Goal: Task Accomplishment & Management: Use online tool/utility

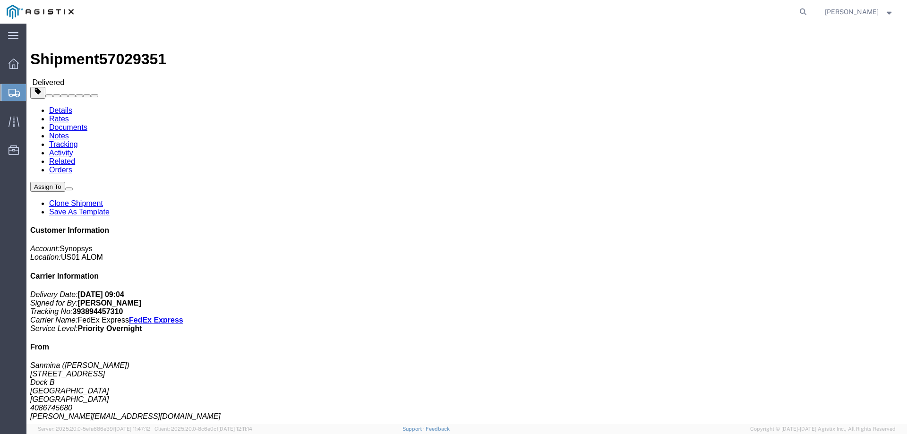
click at [0, 0] on span "Create from Template" at bounding box center [0, 0] width 0 height 0
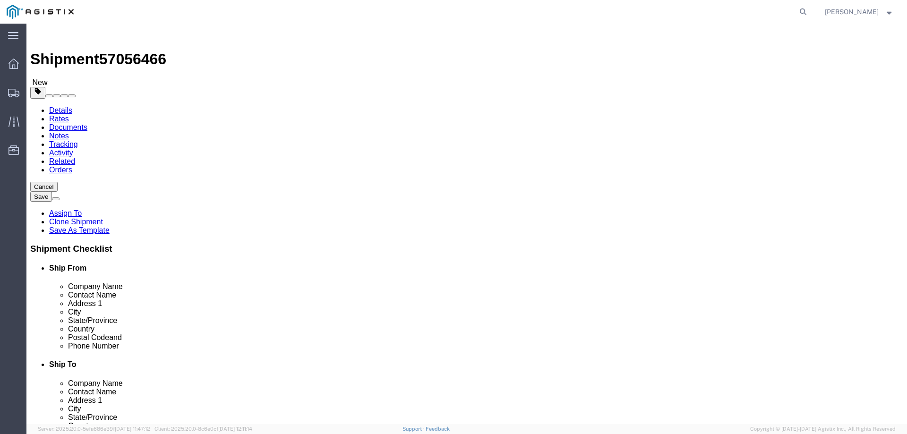
select select
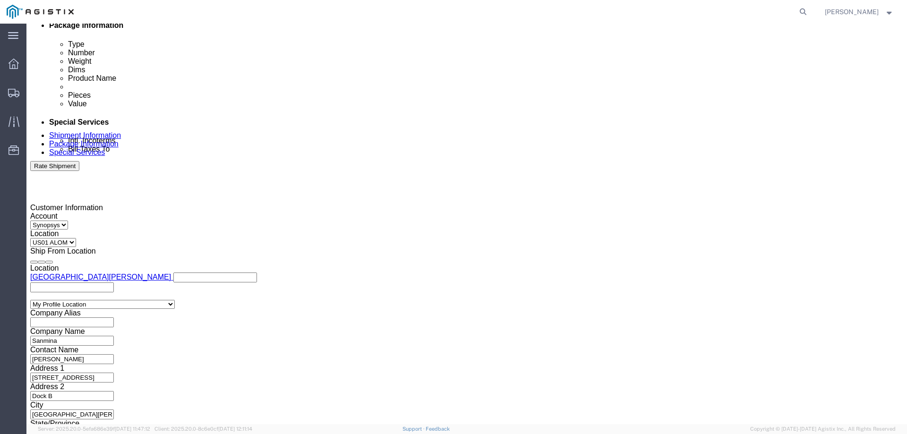
scroll to position [488, 0]
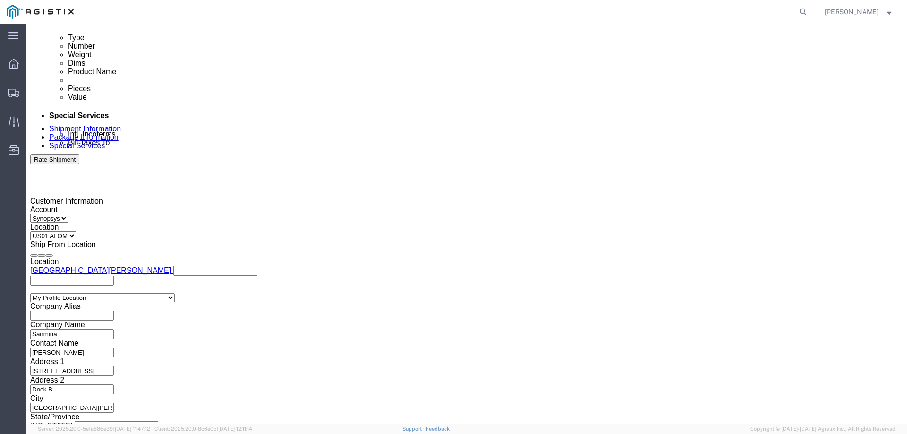
click button "Continue"
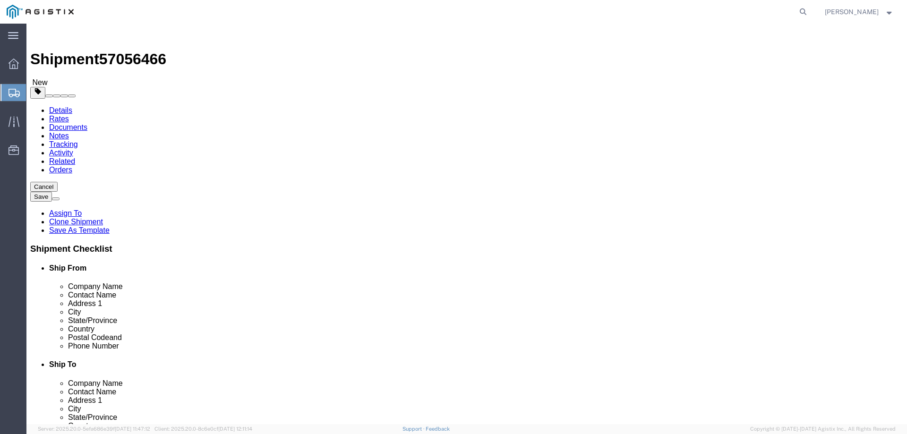
click input "4"
drag, startPoint x: 143, startPoint y: 186, endPoint x: 113, endPoint y: 184, distance: 29.4
click div "Carton Count 4"
type input "1"
click input "210.00"
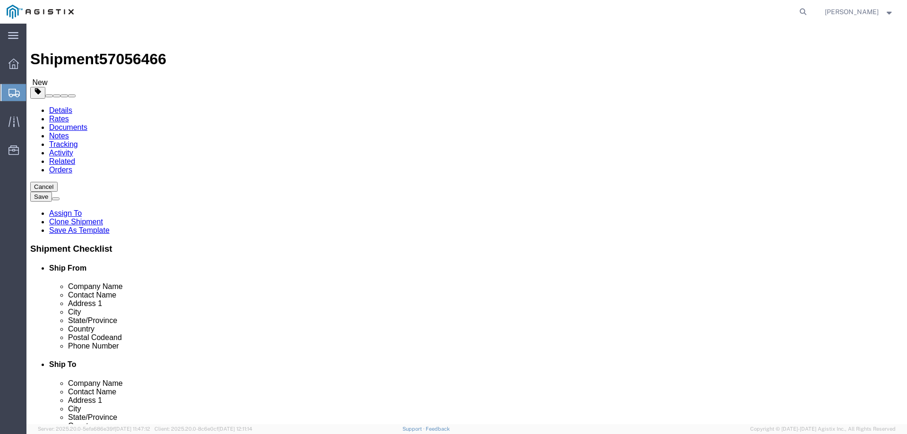
click input "210.00"
type input "55"
click p "HAPS 4F 100 HW"
click div "1 x Pallet(s) Standard (Not Stackable) Package Type Select Bale(s) Basket(s) Bo…"
click div "Pieces: 4.00 Each Total value: 1.33 USD"
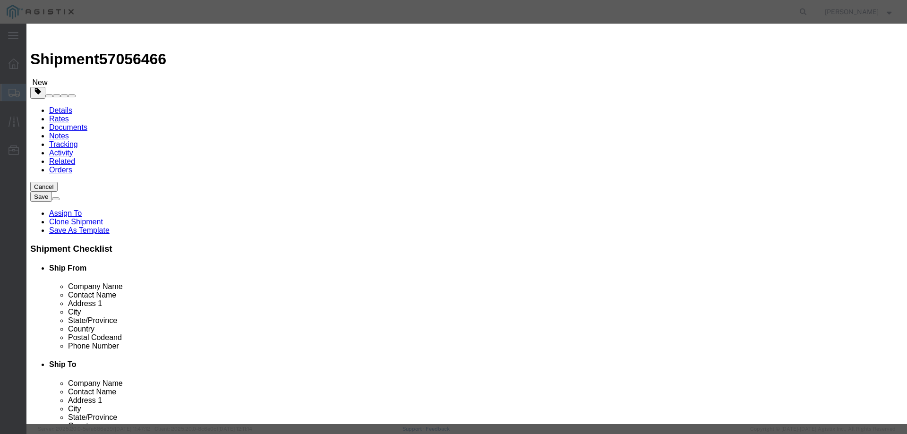
click input "4.00"
type input "1"
type input "0.33"
click input "E113388, E076055, E090573, E101134"
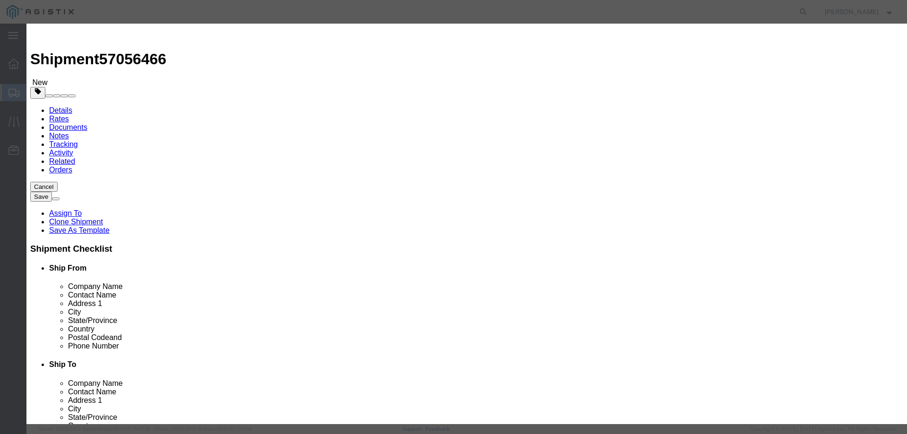
click input "E113388, E076055, E090573, E101134"
paste input "076035"
type input "E076035"
click textarea "A4 RMAs QTY 4"
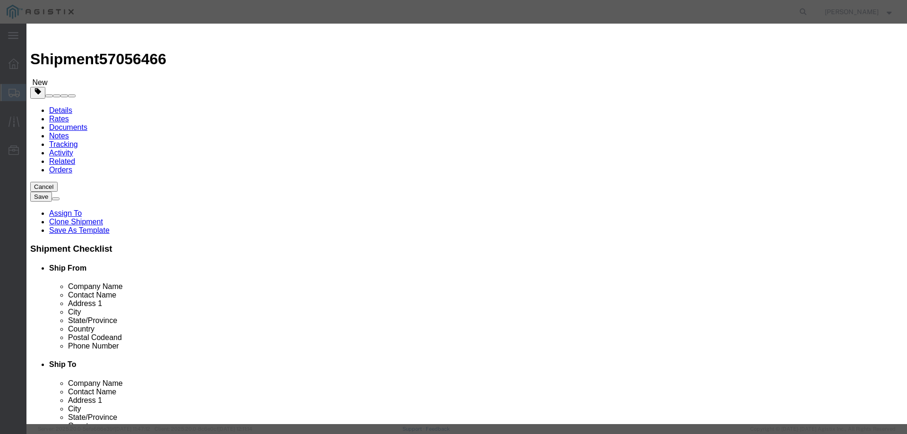
click textarea "A4 RMAs QTY 4"
type textarea "A4 RMAs QTY 1"
click button "Save & Close"
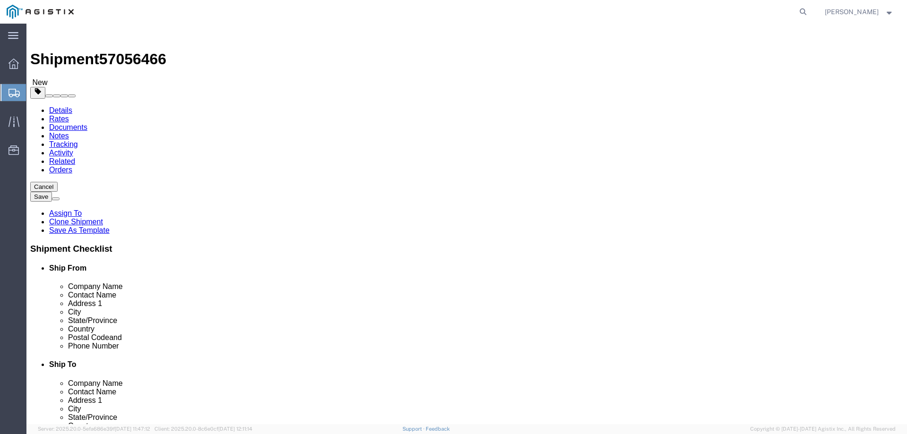
click button "Continue"
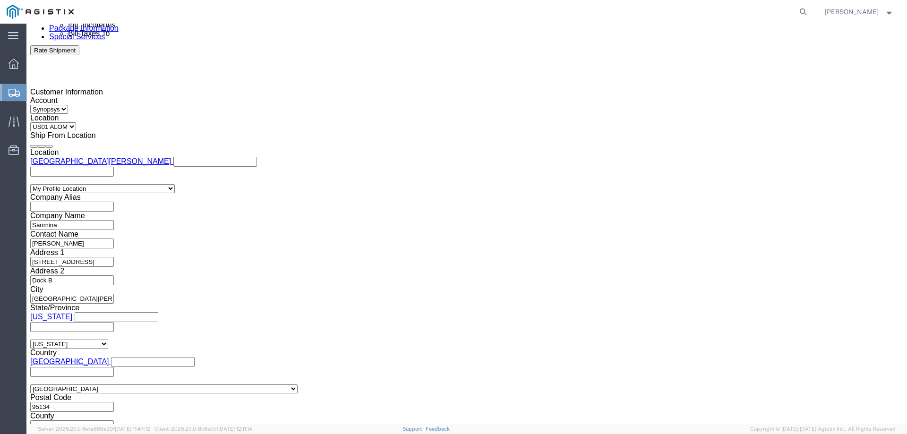
scroll to position [596, 0]
click link
type input "[EMAIL_ADDRESS][DOMAIN_NAME],[PERSON_NAME][DOMAIN_NAME][EMAIL_ADDRESS][PERSON_N…"
click button "Rate Shipment"
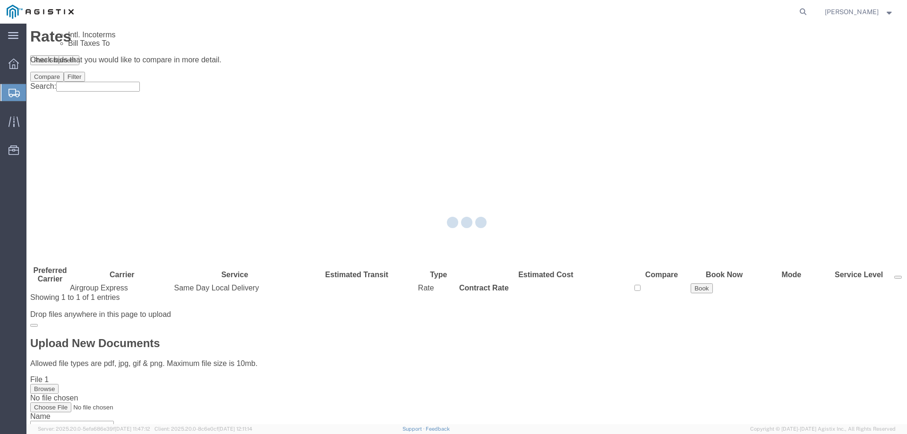
scroll to position [0, 0]
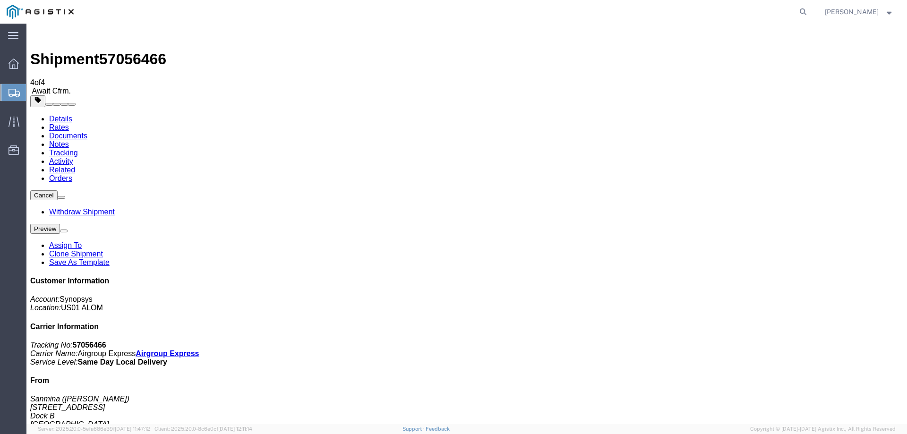
checkbox input "true"
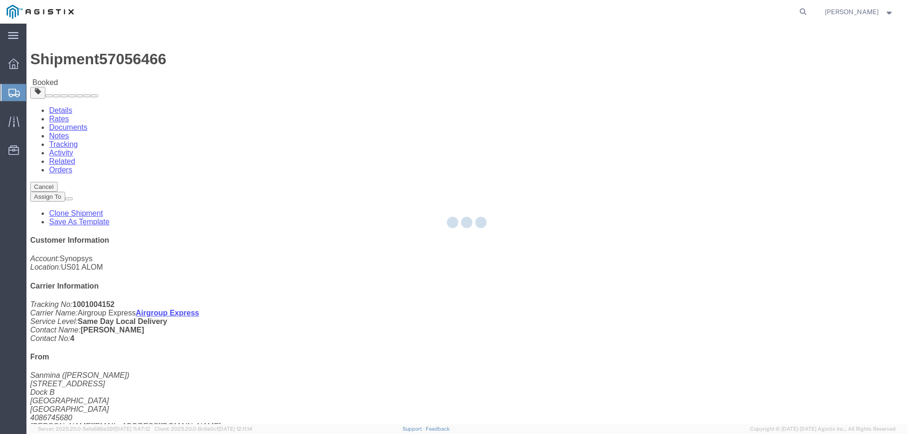
click at [144, 60] on div at bounding box center [466, 224] width 881 height 401
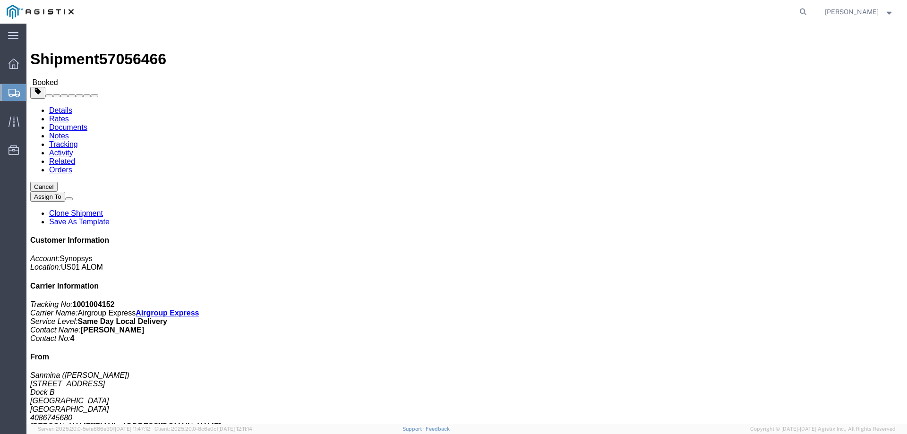
click link "Documents"
